Goal: Information Seeking & Learning: Learn about a topic

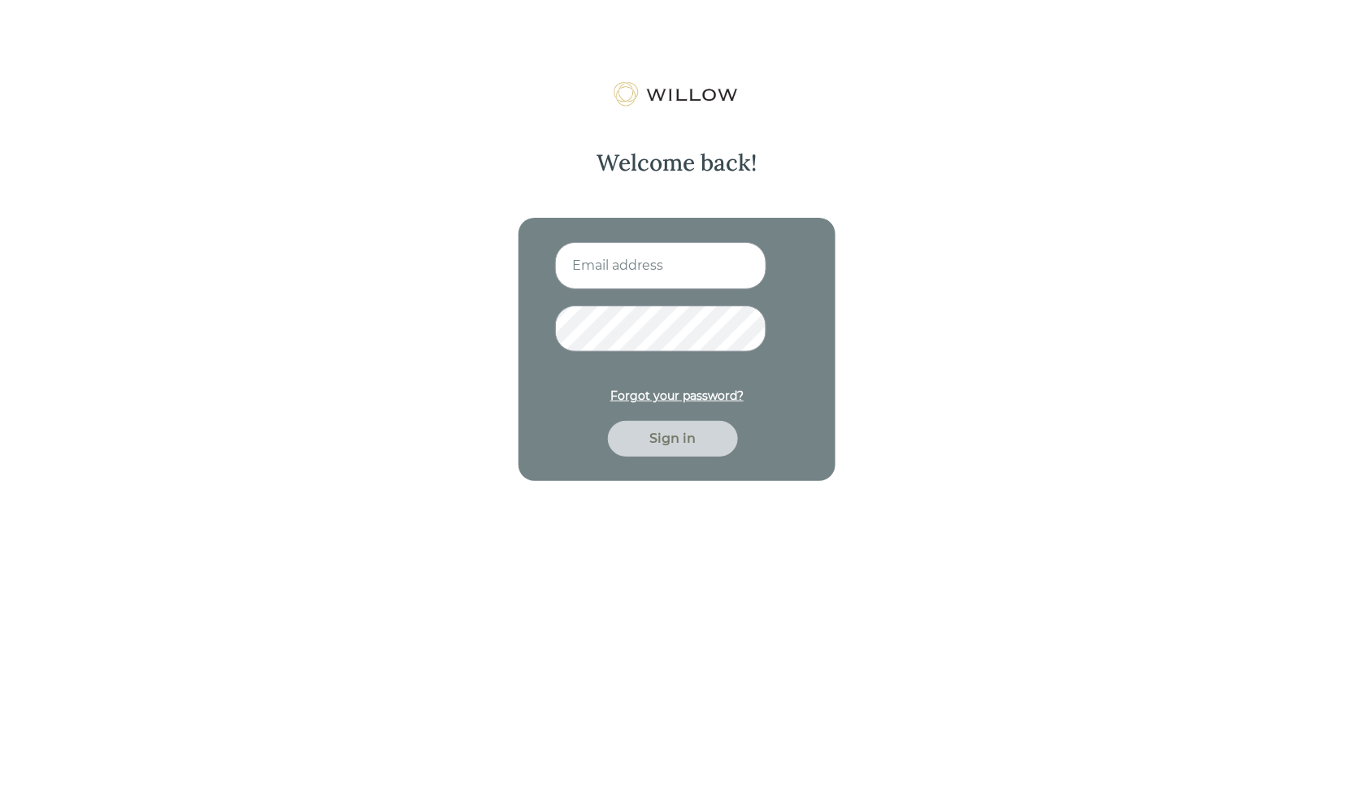
type input "[PERSON_NAME][EMAIL_ADDRESS][DOMAIN_NAME]"
click at [666, 440] on div "Sign in" at bounding box center [673, 439] width 93 height 20
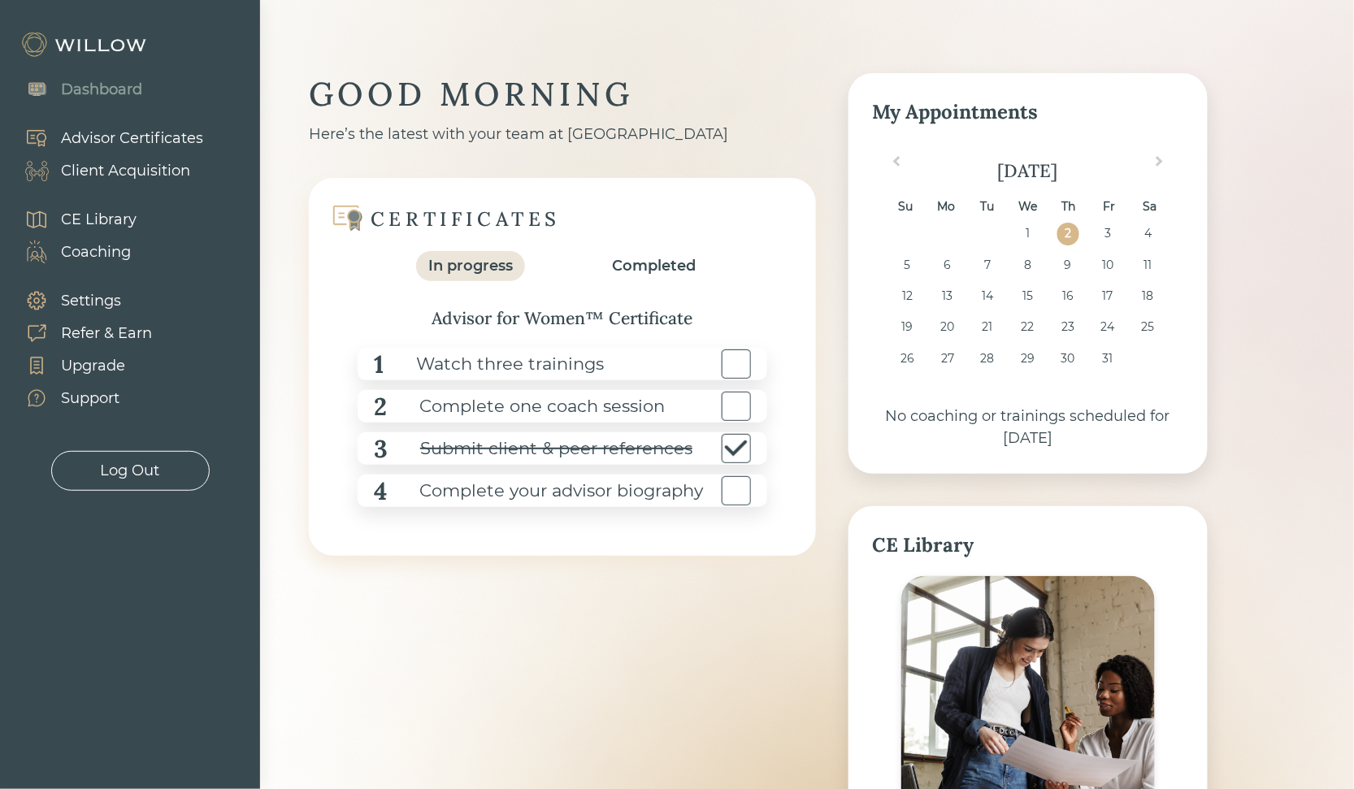
click at [110, 133] on div "Advisor Certificates" at bounding box center [132, 139] width 142 height 22
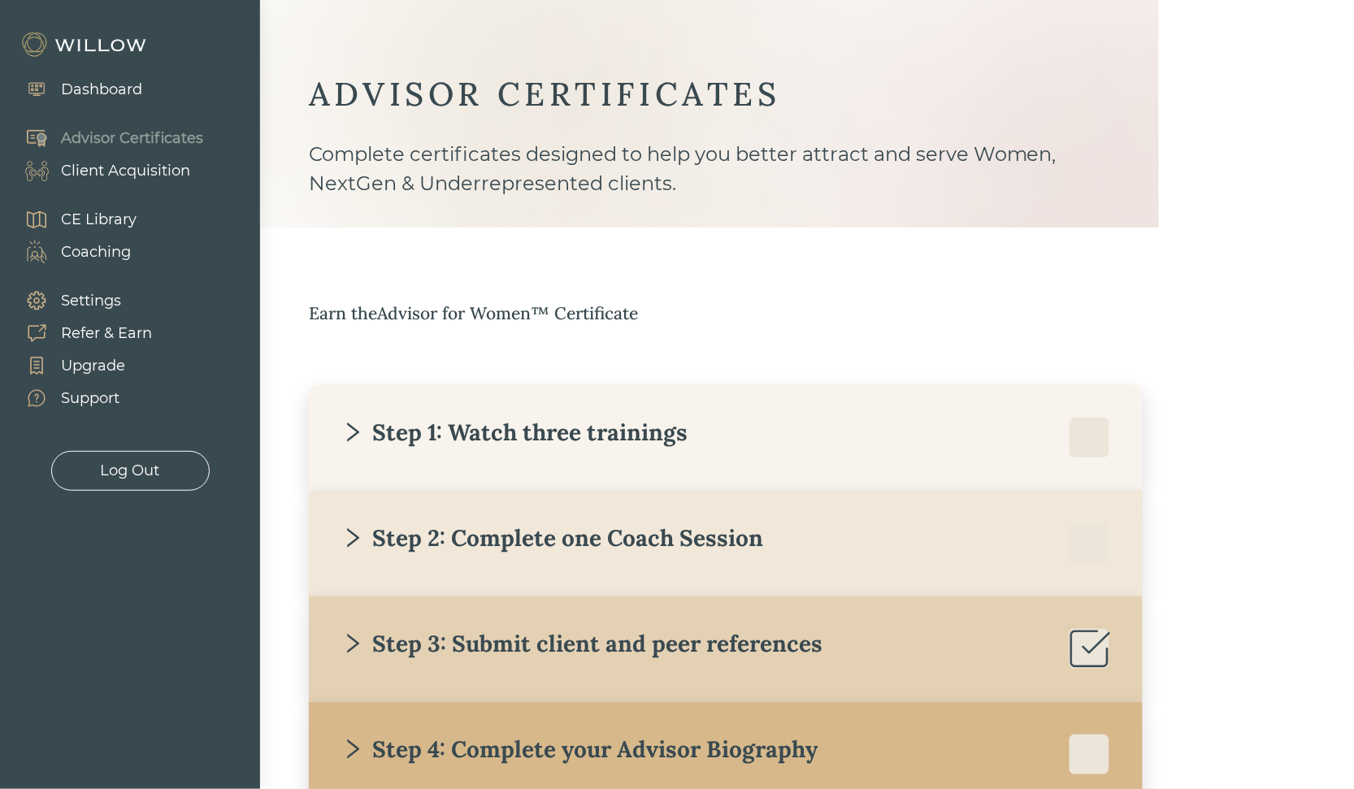
click at [532, 425] on div "Step 1: Watch three trainings" at bounding box center [514, 432] width 346 height 29
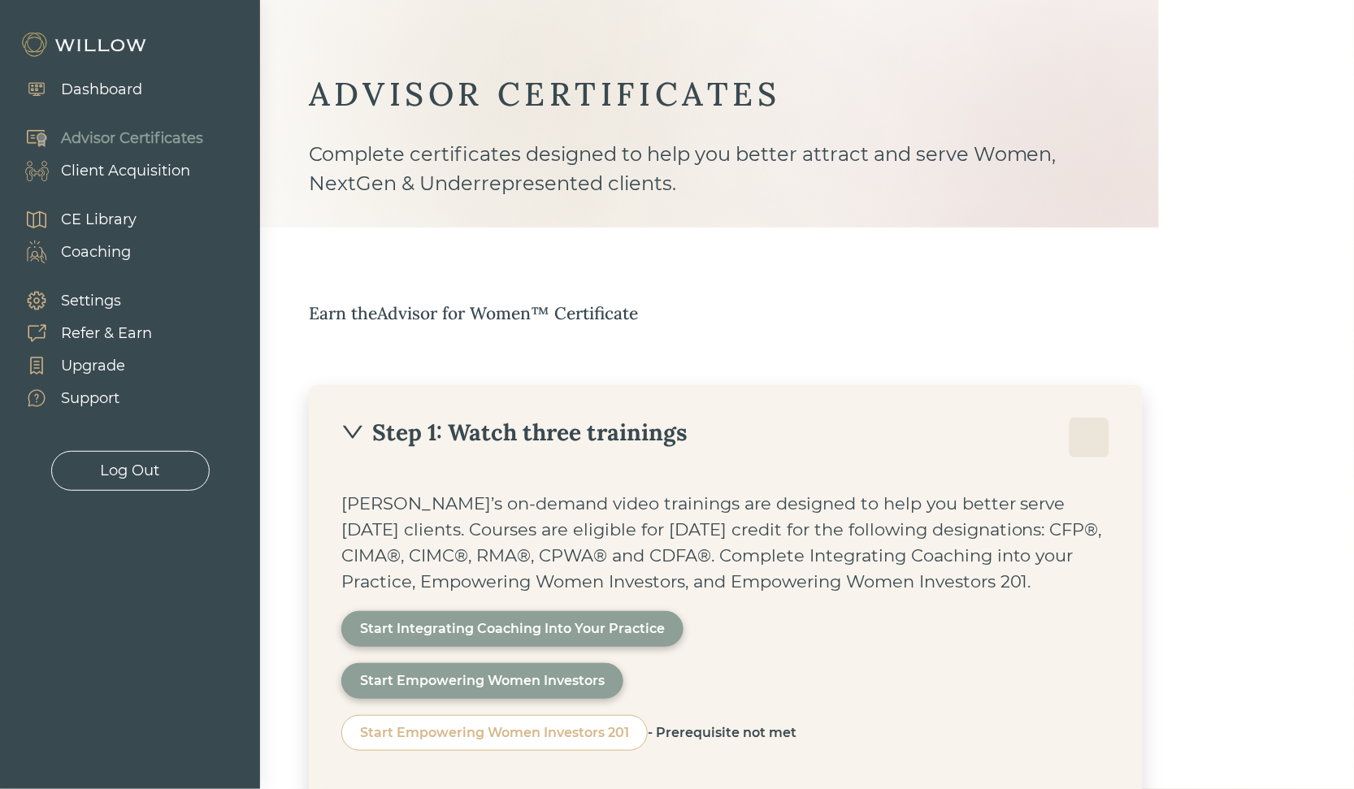
click at [518, 630] on div "Start Integrating Coaching Into Your Practice" at bounding box center [512, 629] width 305 height 20
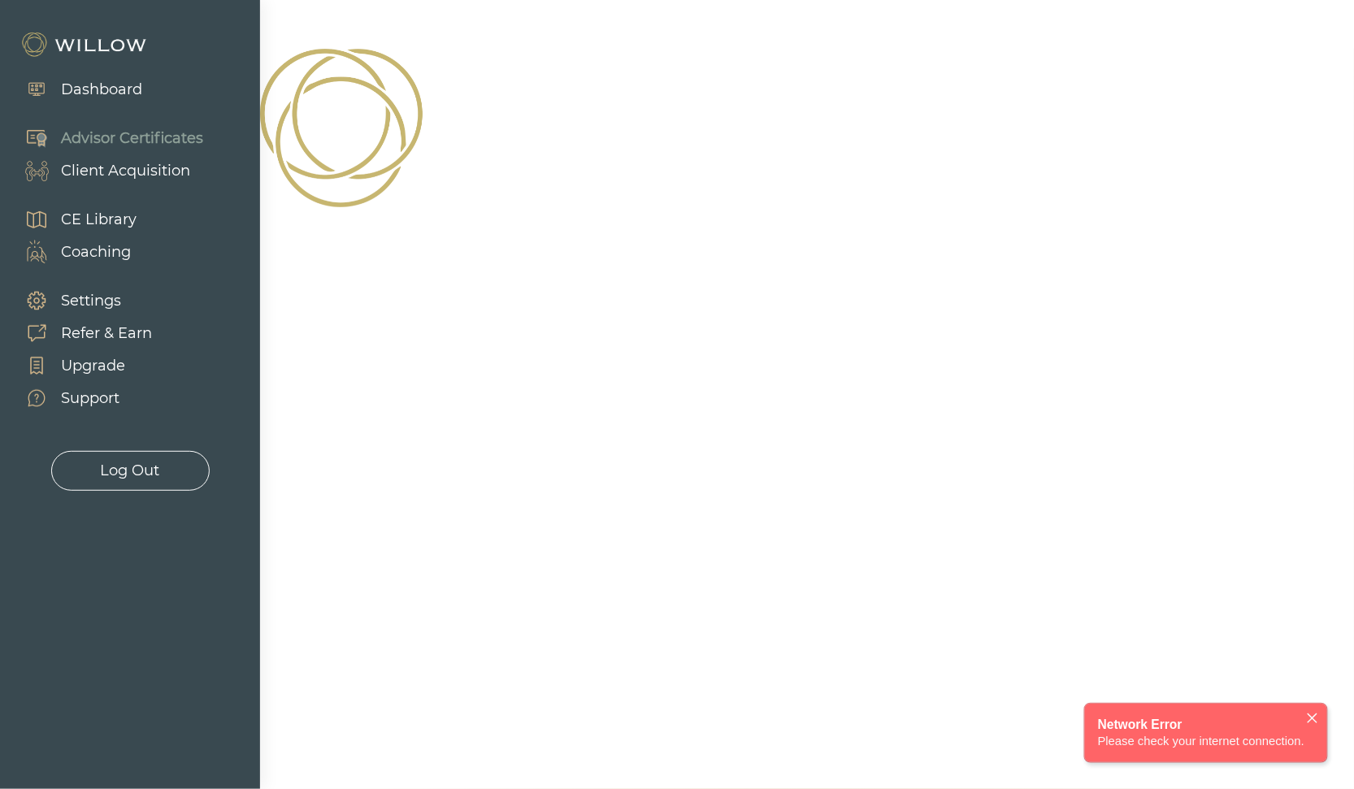
click at [1005, 246] on div at bounding box center [677, 394] width 1354 height 789
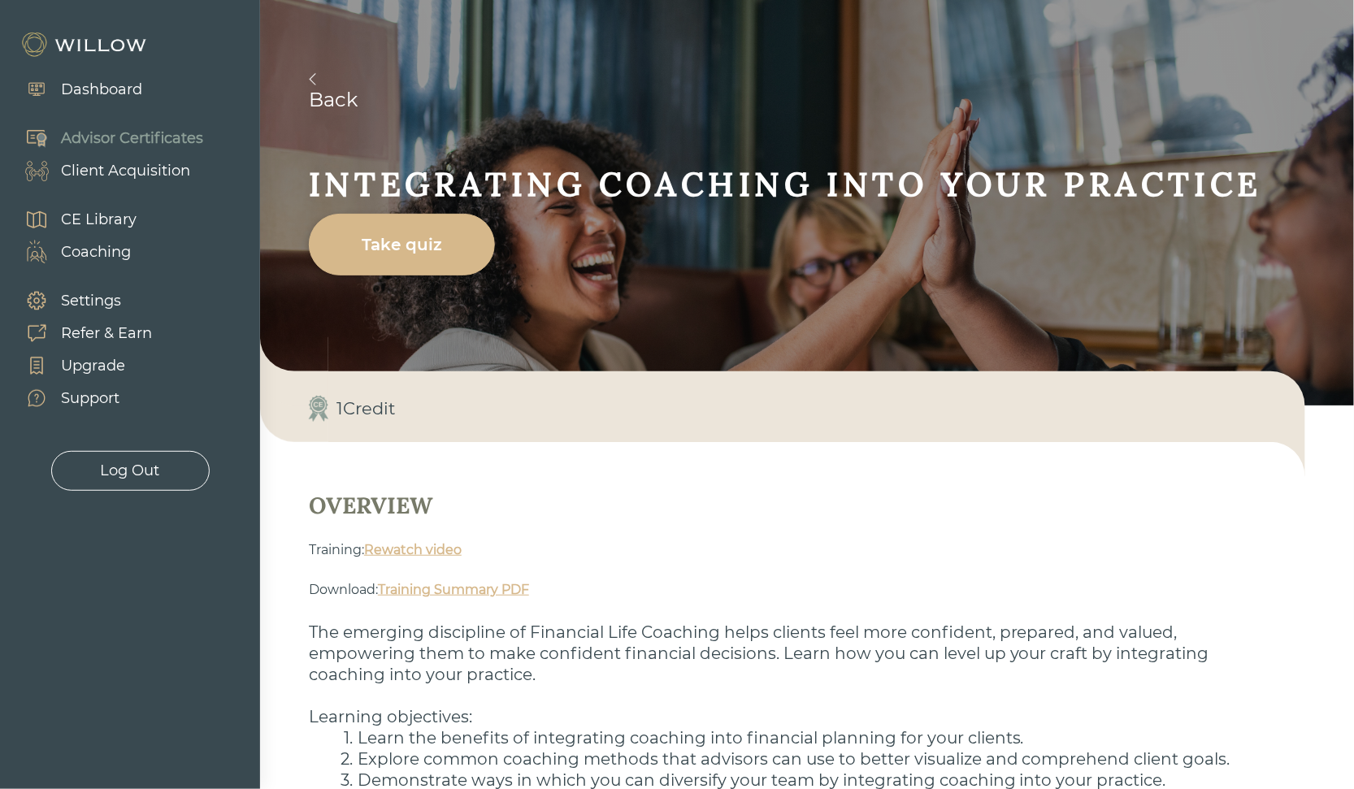
click at [399, 548] on link "Rewatch video" at bounding box center [413, 549] width 98 height 15
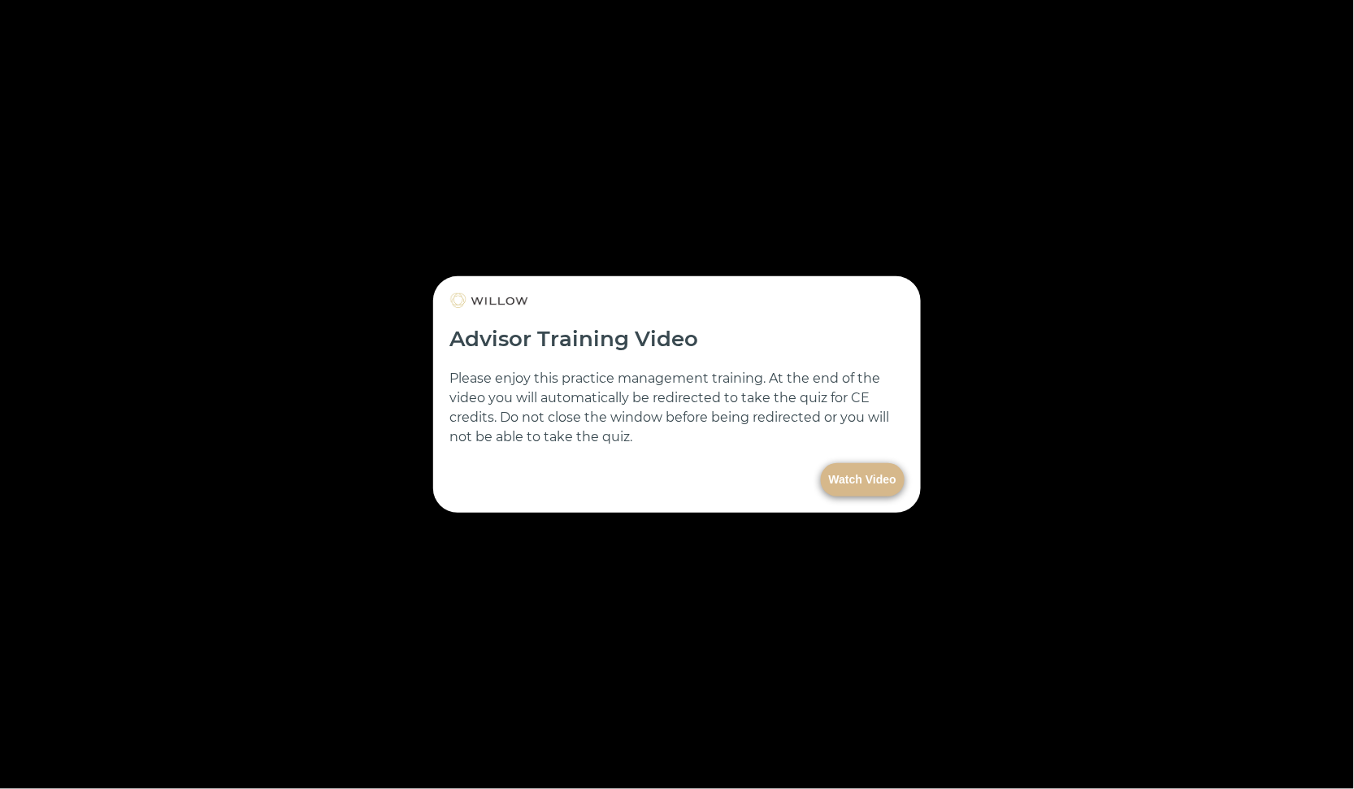
click at [843, 471] on button "Watch Video" at bounding box center [863, 479] width 84 height 33
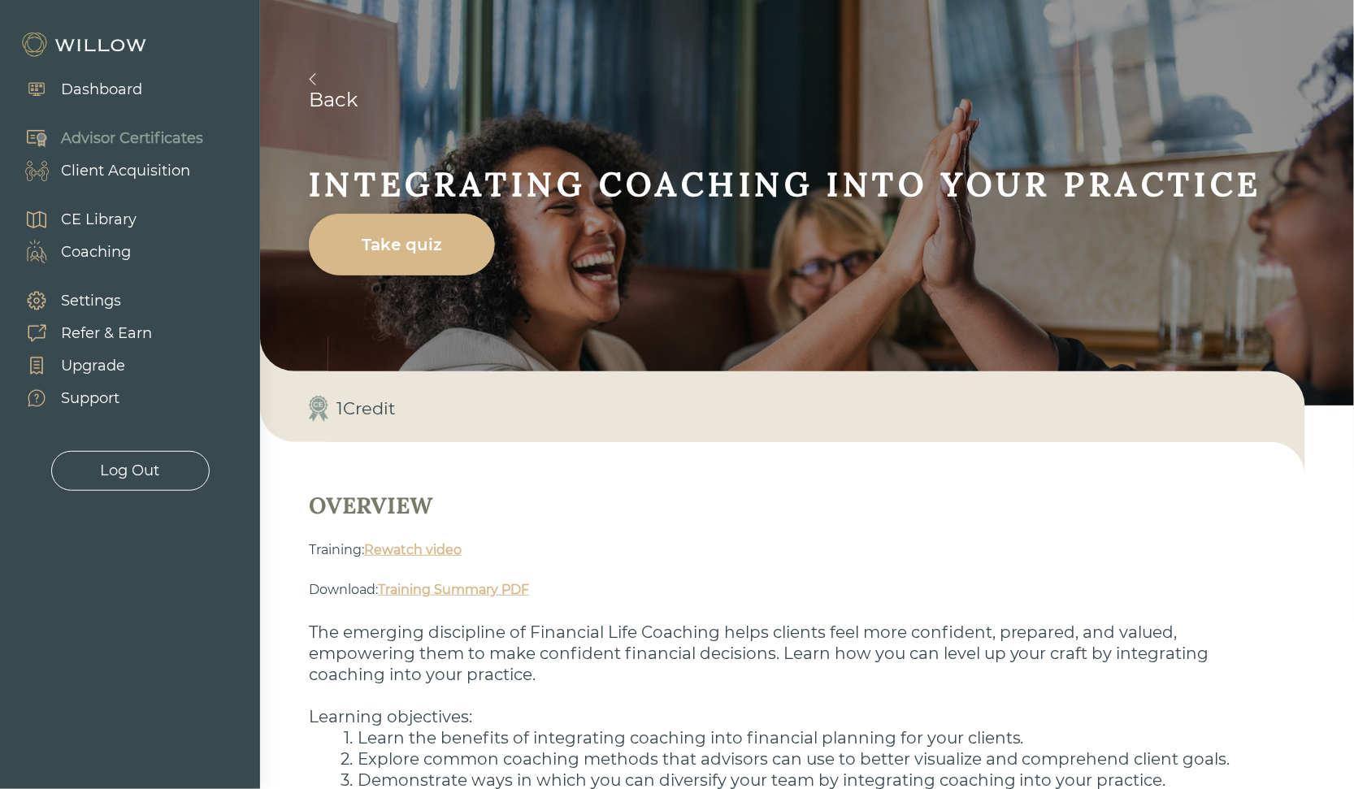
click at [414, 550] on link "Rewatch video" at bounding box center [413, 549] width 98 height 15
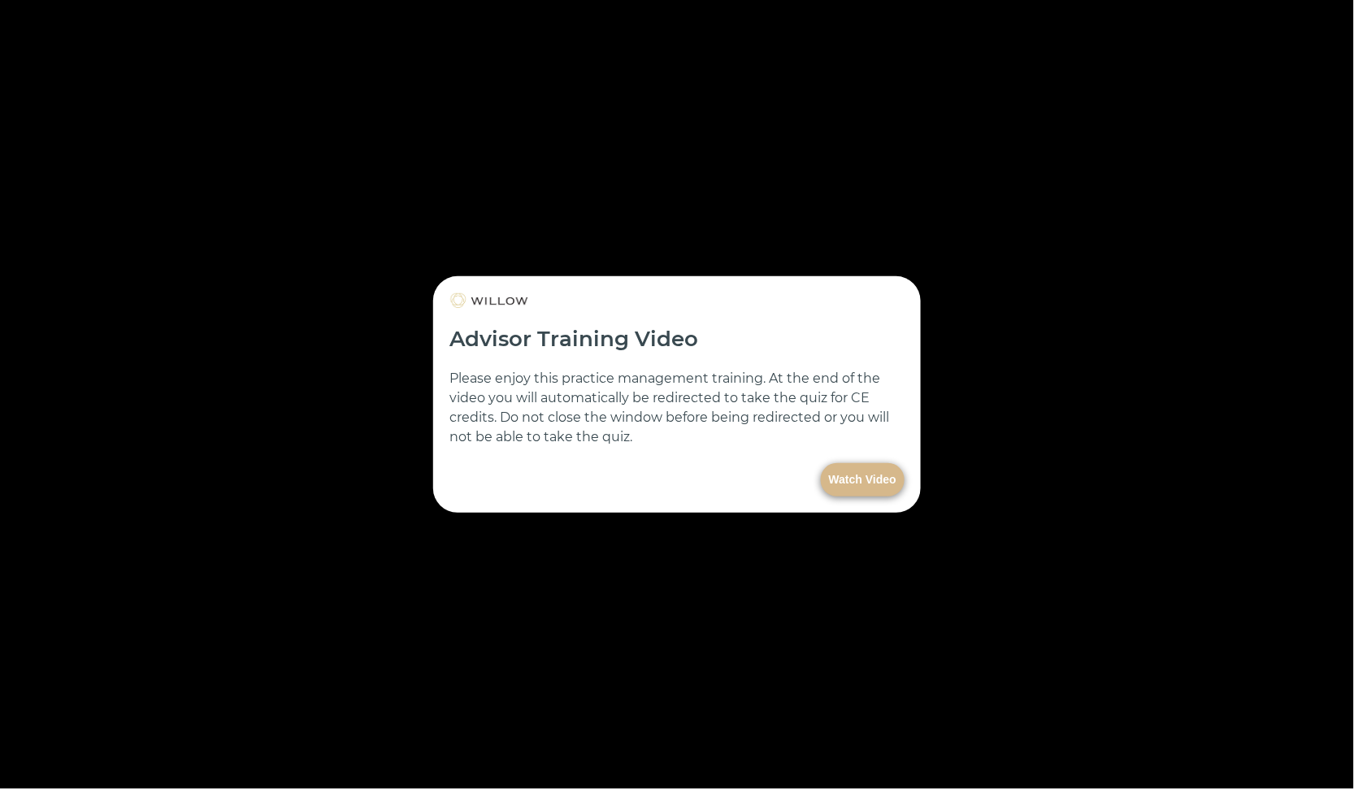
click at [847, 485] on button "Watch Video" at bounding box center [863, 479] width 84 height 33
